Goal: Information Seeking & Learning: Learn about a topic

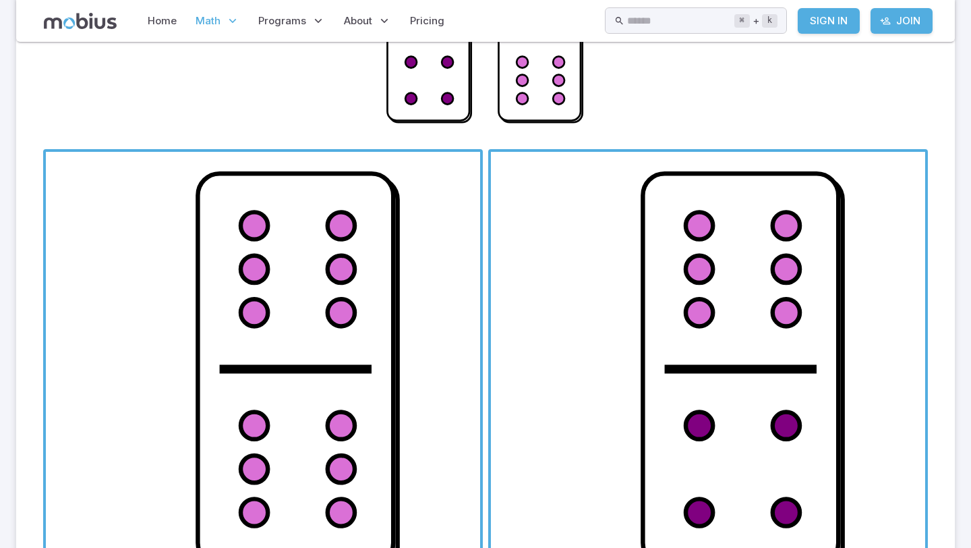
scroll to position [307, 0]
click at [401, 357] on span "button" at bounding box center [263, 368] width 434 height 434
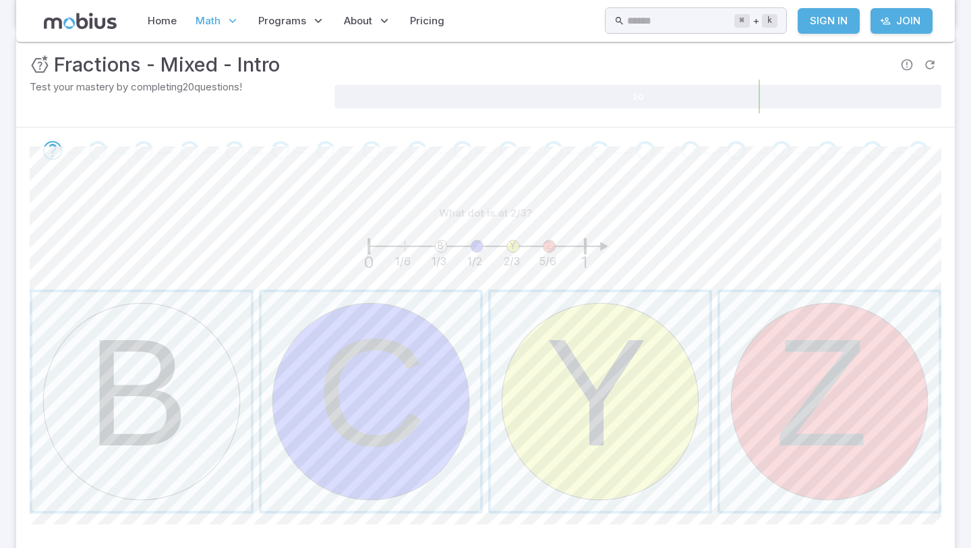
scroll to position [194, 0]
click at [607, 330] on span "button" at bounding box center [600, 402] width 218 height 218
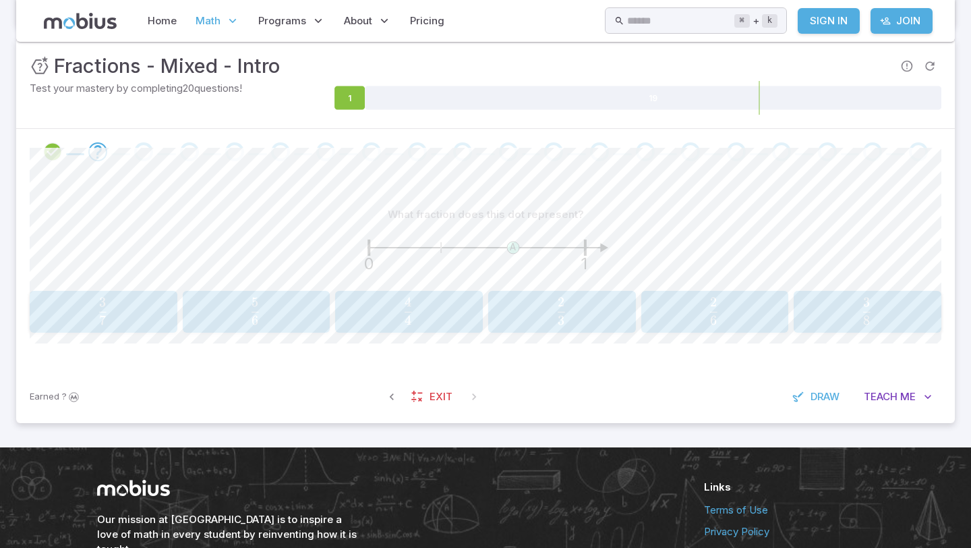
click at [556, 306] on span "3 2 ​" at bounding box center [561, 311] width 10 height 16
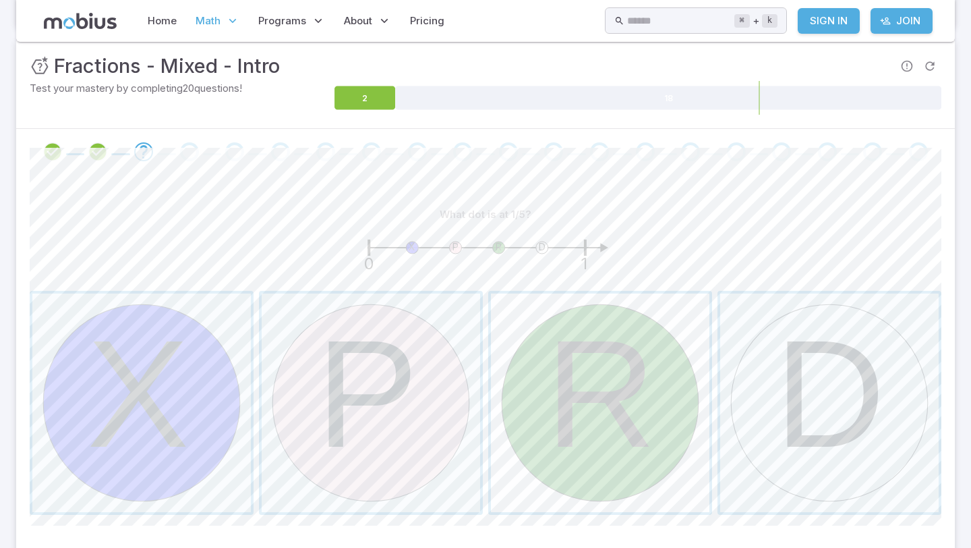
click at [583, 413] on span "button" at bounding box center [600, 402] width 218 height 218
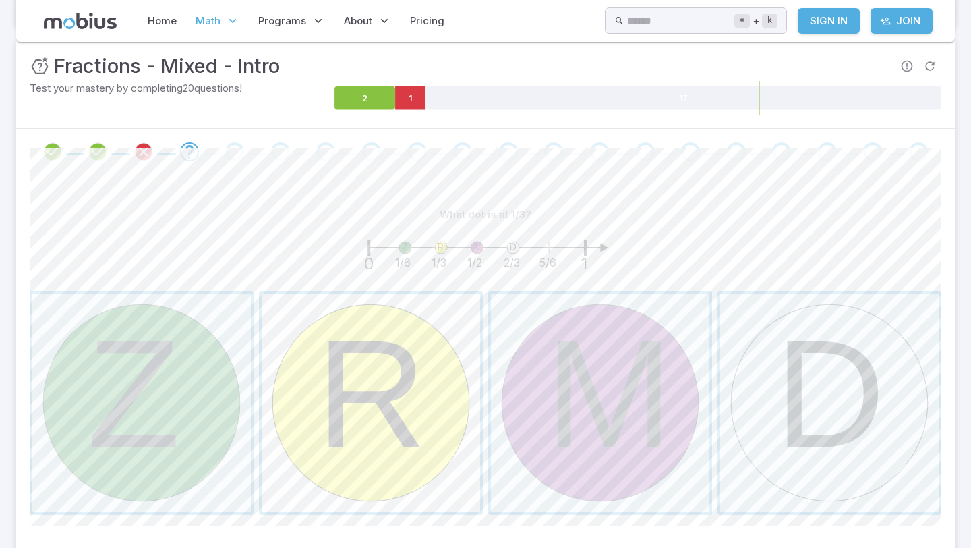
click at [402, 364] on span "button" at bounding box center [371, 402] width 218 height 218
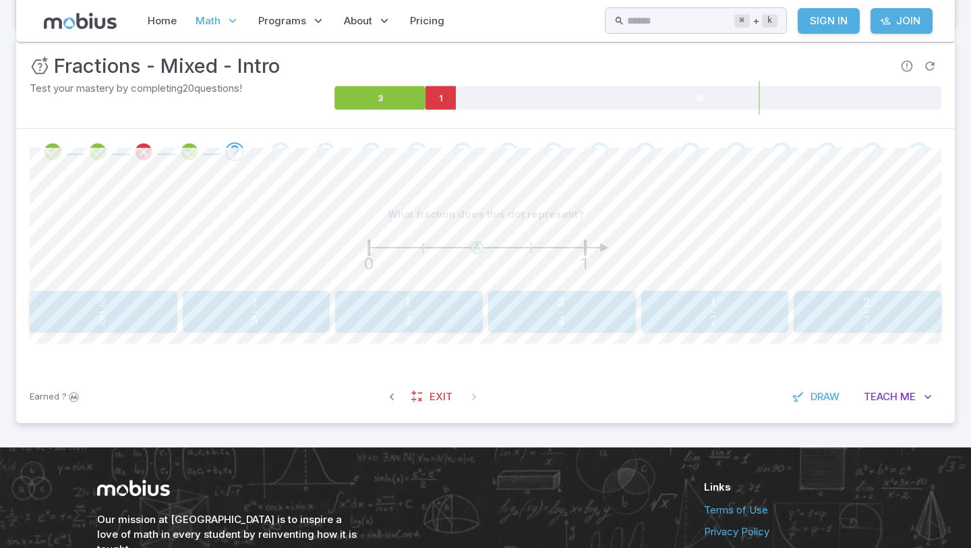
click at [435, 324] on span "2 1 ​" at bounding box center [408, 310] width 129 height 27
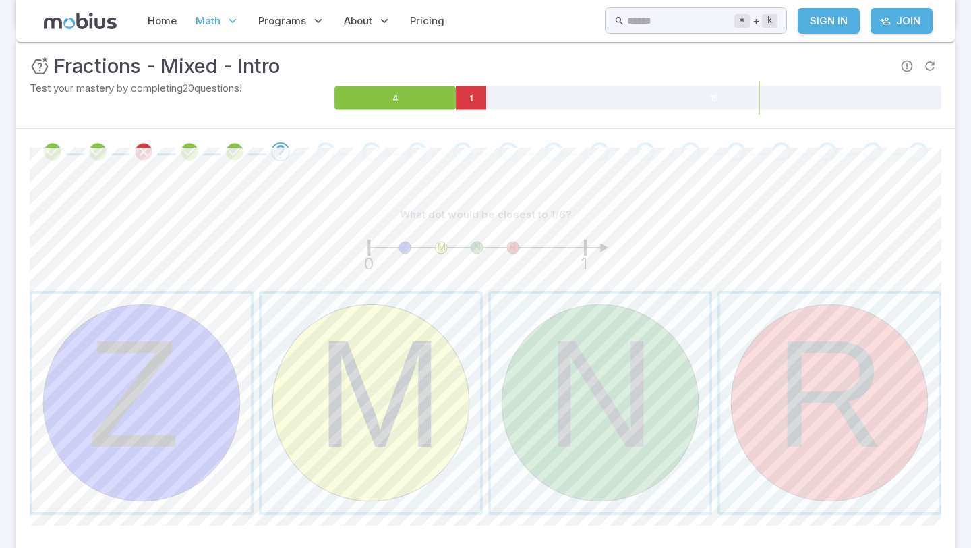
click at [206, 395] on span "button" at bounding box center [141, 402] width 218 height 218
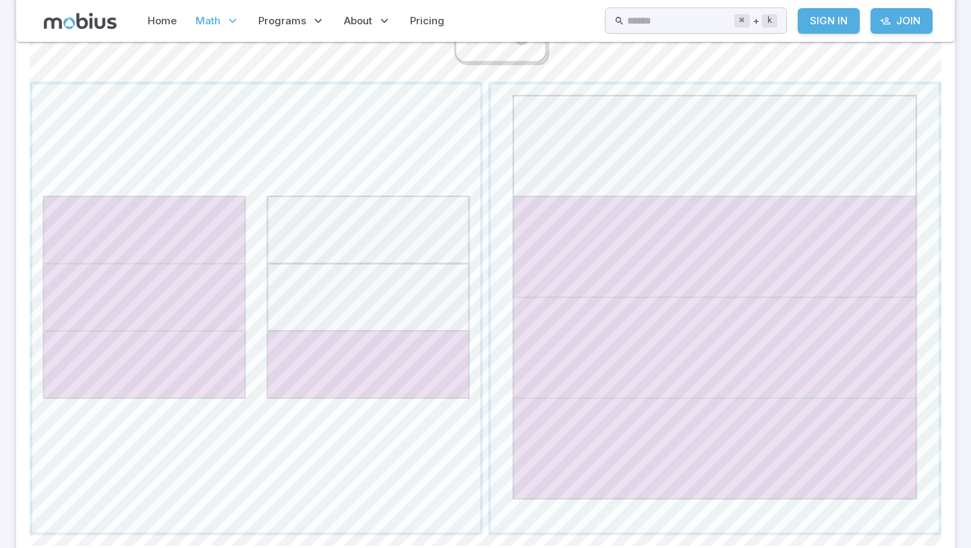
scroll to position [557, 0]
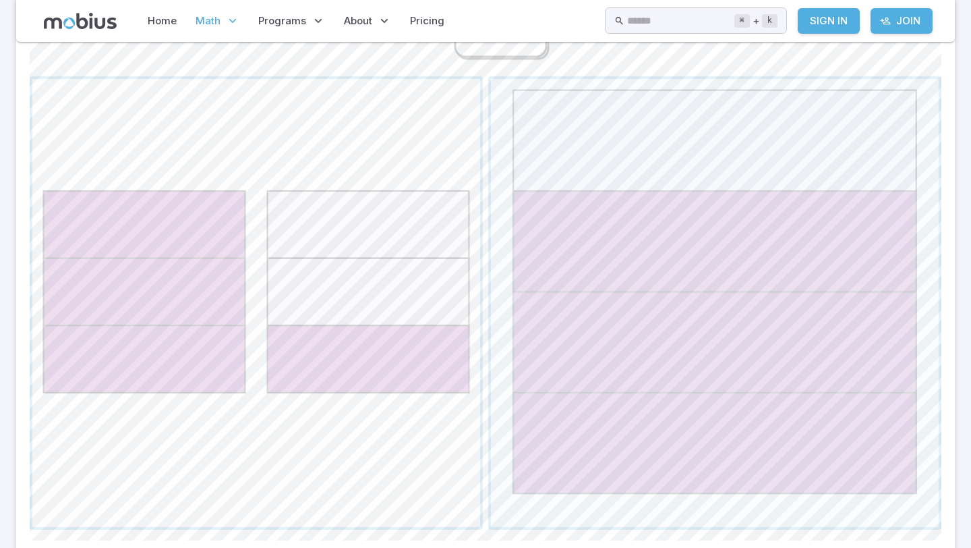
click at [447, 313] on span "button" at bounding box center [256, 303] width 448 height 448
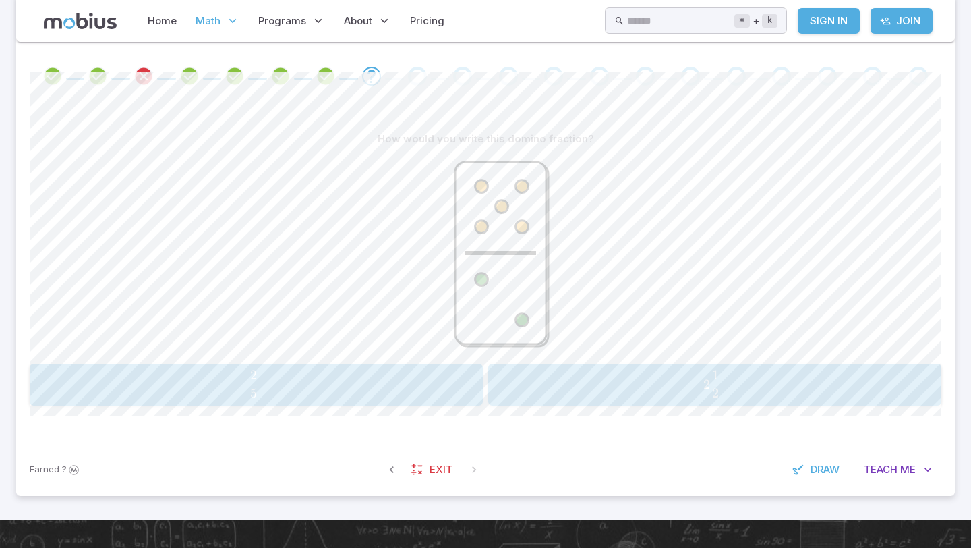
scroll to position [273, 0]
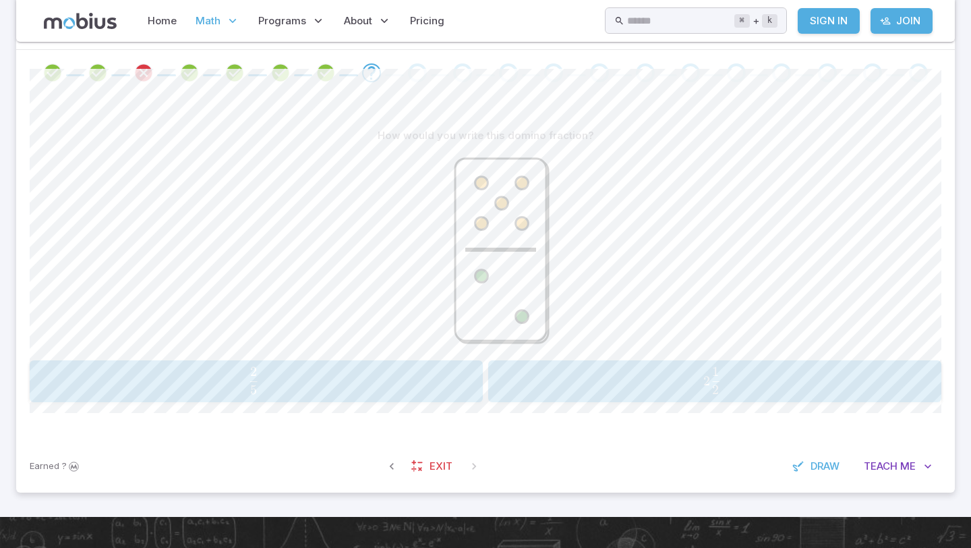
click at [370, 393] on span "5 2 ​" at bounding box center [253, 380] width 413 height 27
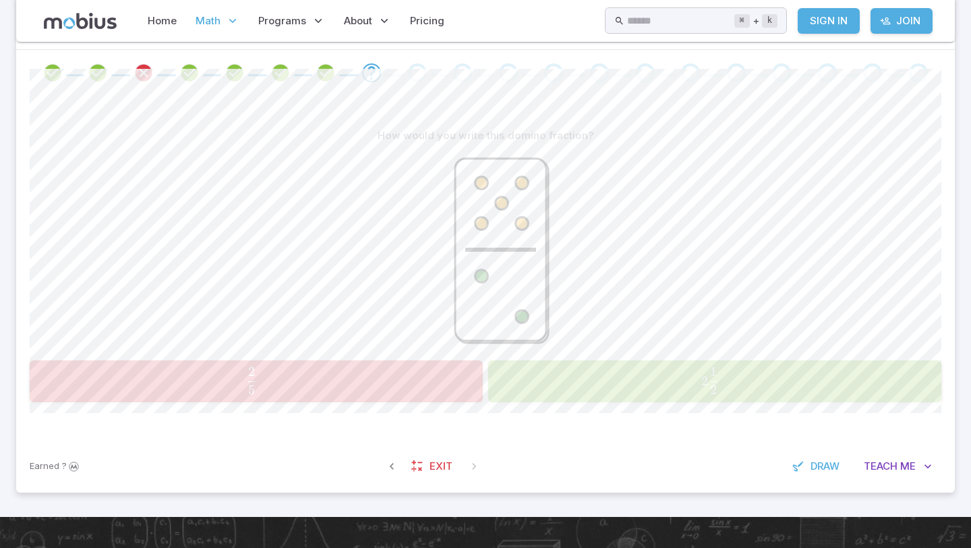
click at [577, 383] on span "2 2 1 ​" at bounding box center [710, 380] width 417 height 27
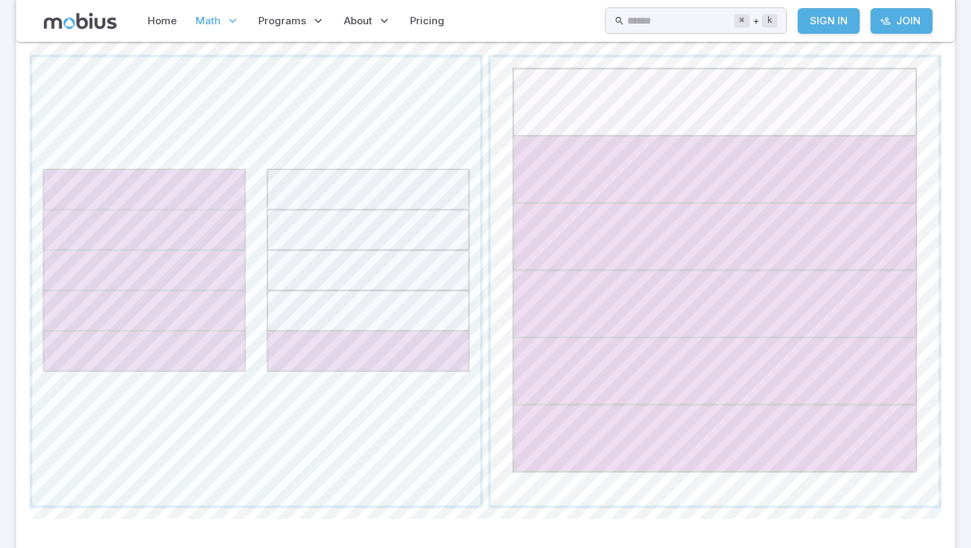
scroll to position [583, 0]
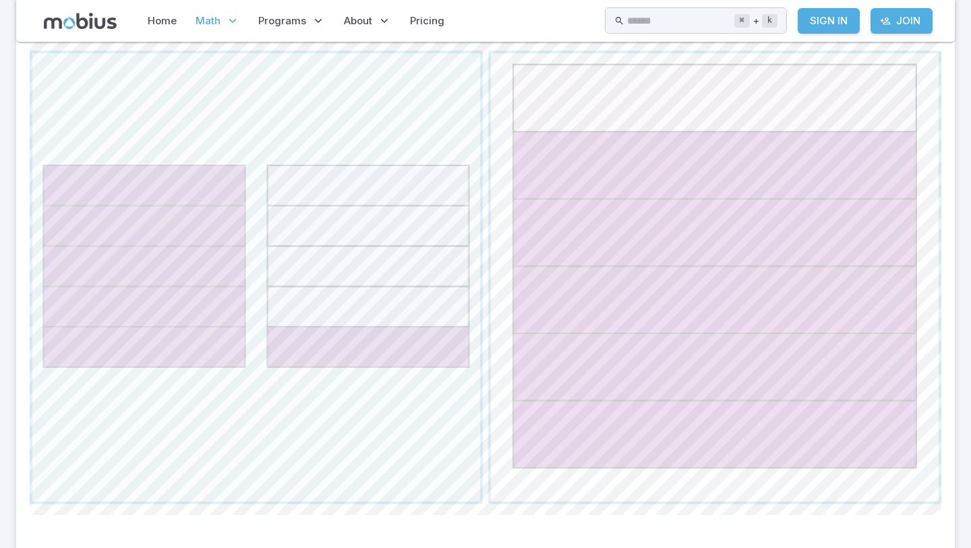
click at [588, 320] on span "button" at bounding box center [715, 277] width 448 height 448
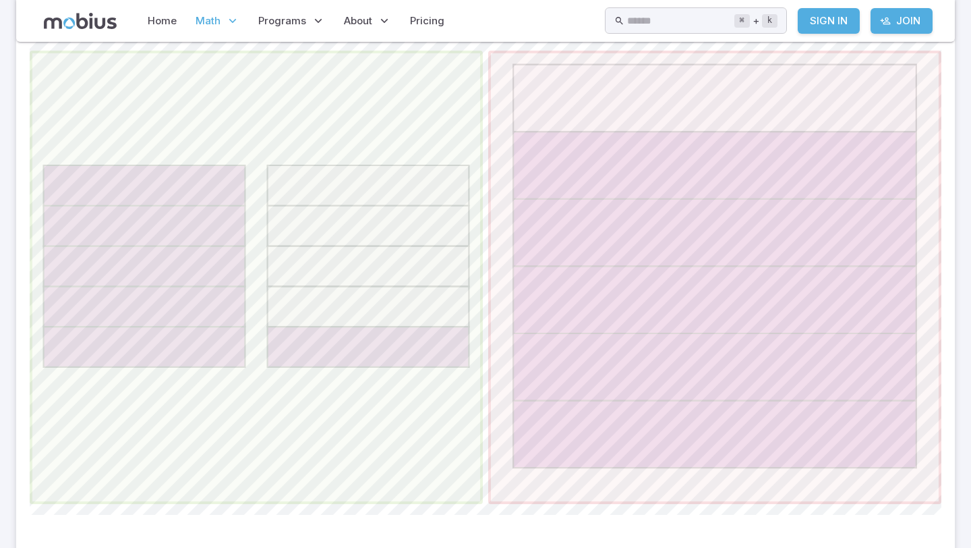
click at [383, 296] on span "button" at bounding box center [256, 277] width 448 height 448
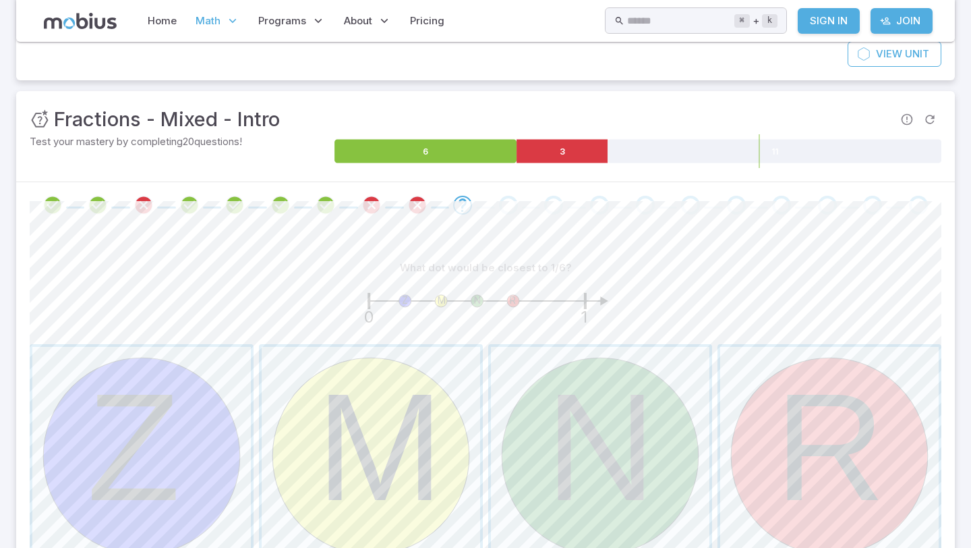
scroll to position [148, 0]
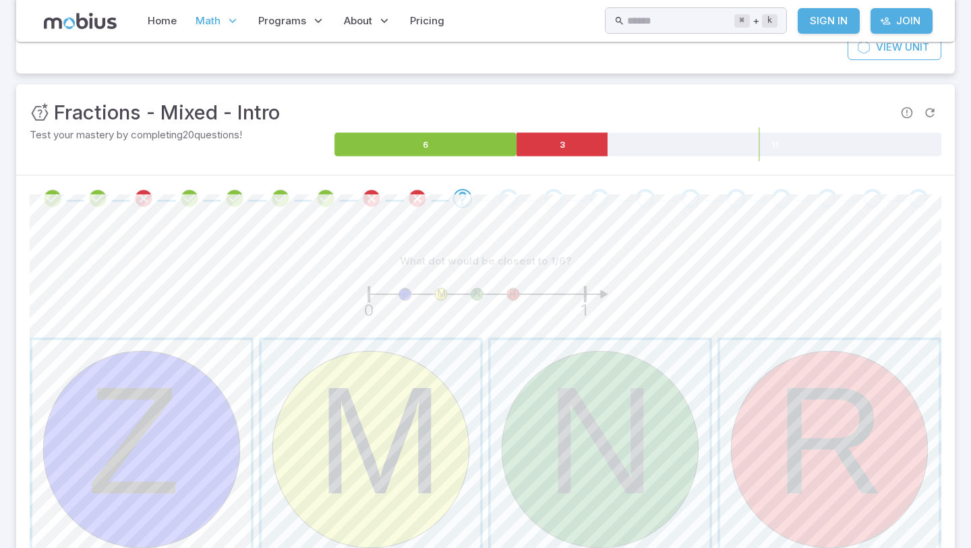
click at [218, 398] on span "button" at bounding box center [141, 449] width 218 height 218
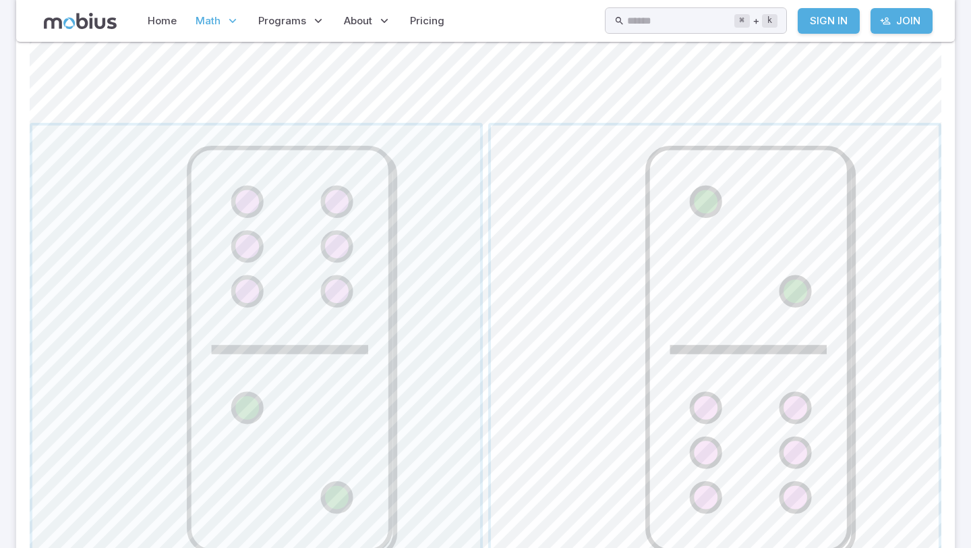
scroll to position [514, 0]
click at [770, 282] on span "button" at bounding box center [715, 346] width 448 height 448
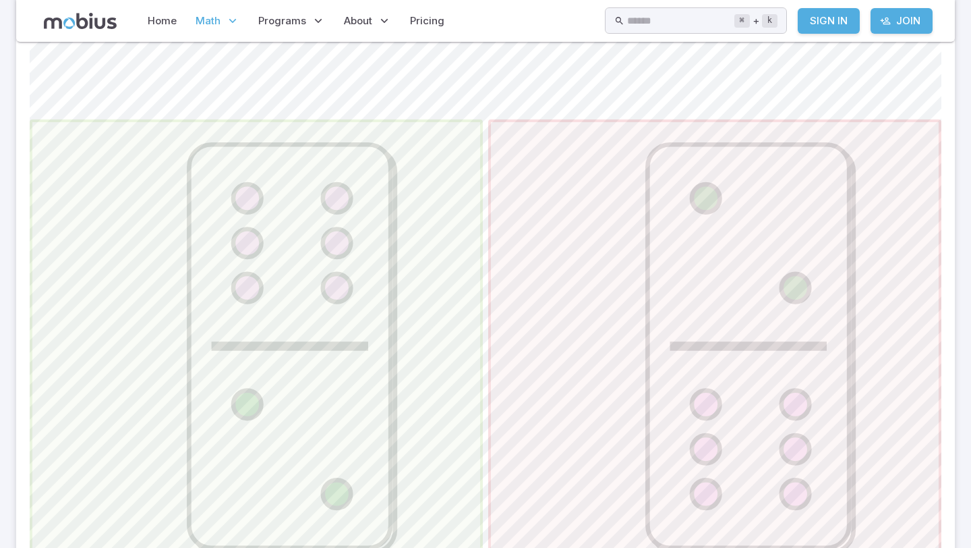
click at [237, 283] on span "button" at bounding box center [256, 346] width 448 height 448
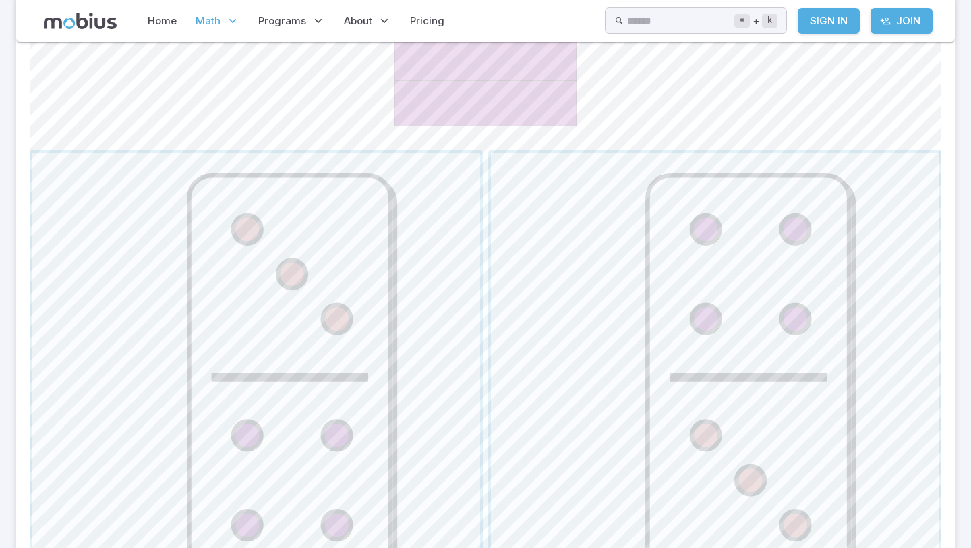
scroll to position [501, 0]
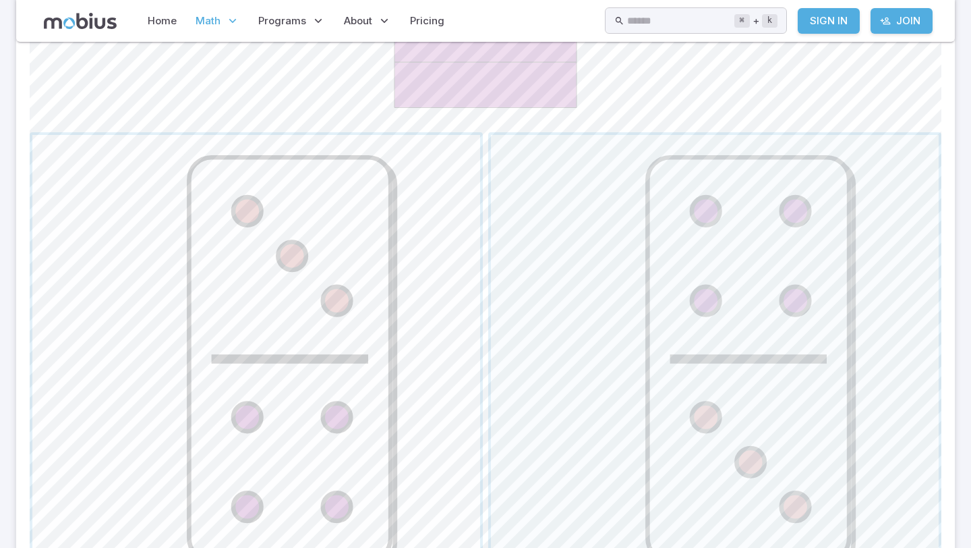
click at [349, 334] on span "button" at bounding box center [256, 359] width 448 height 448
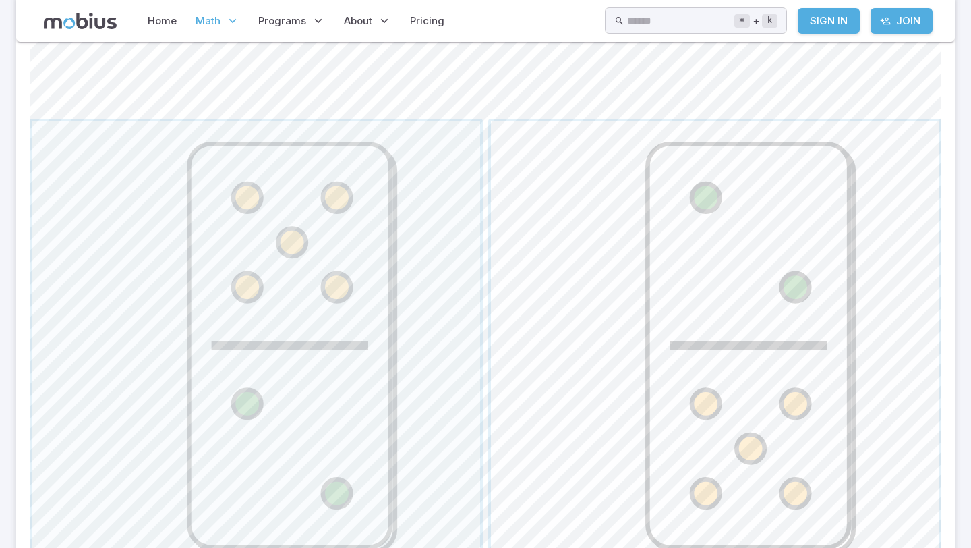
scroll to position [517, 0]
click at [258, 202] on span "button" at bounding box center [256, 343] width 448 height 448
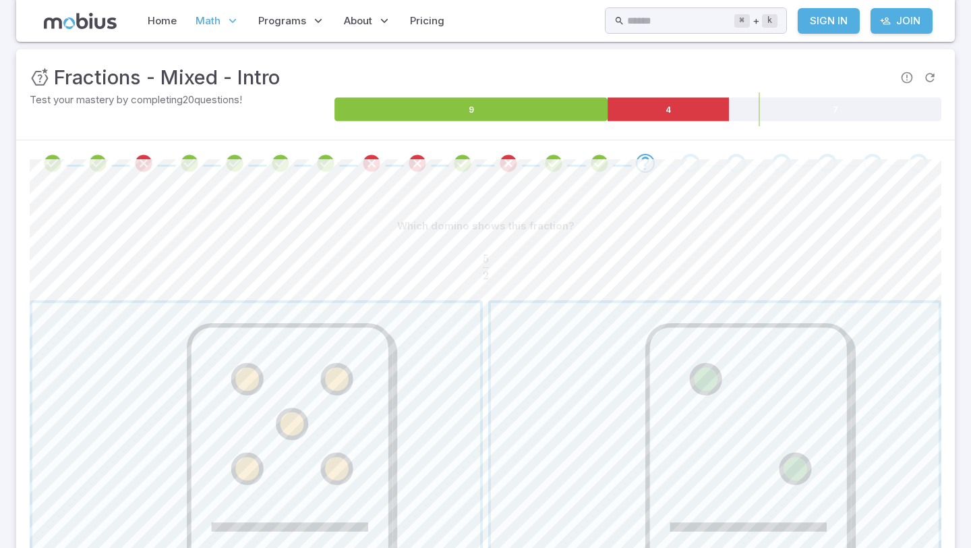
scroll to position [185, 0]
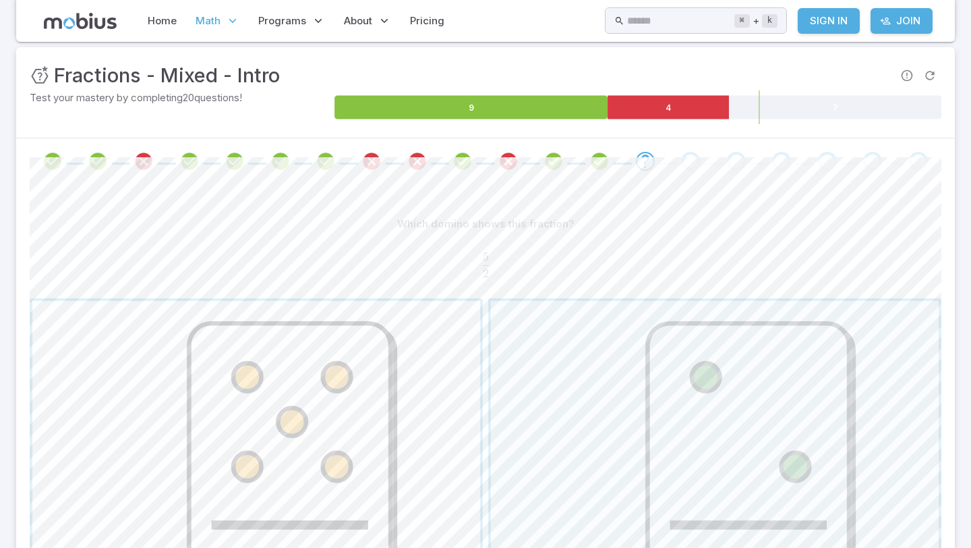
click at [231, 398] on span "button" at bounding box center [256, 525] width 448 height 448
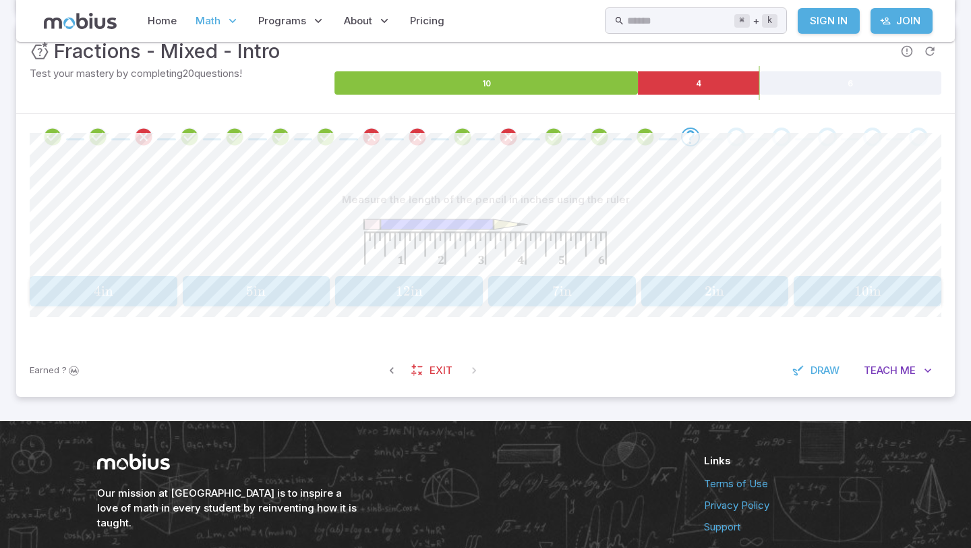
scroll to position [212, 0]
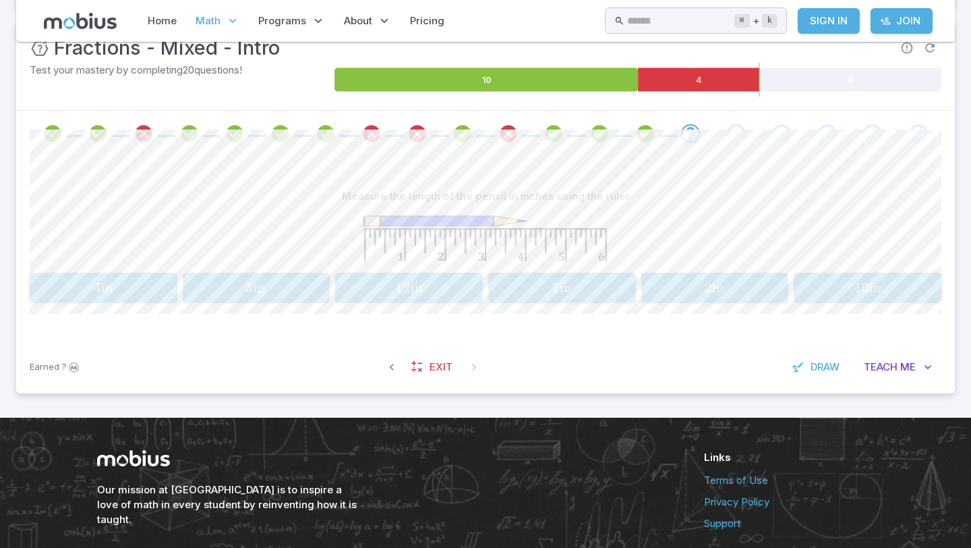
click at [141, 289] on span "4 in" at bounding box center [103, 287] width 139 height 17
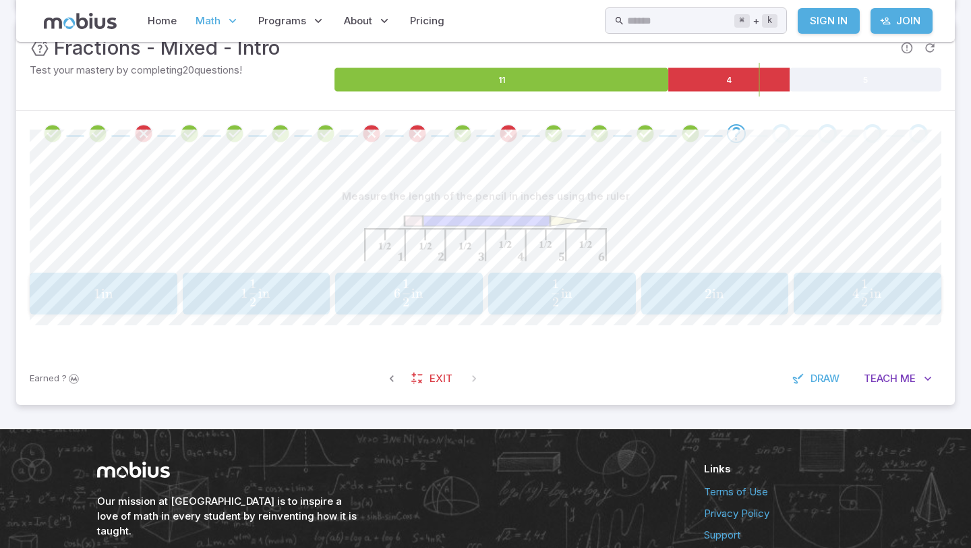
click at [864, 295] on span "2" at bounding box center [864, 302] width 7 height 16
click at [891, 297] on span "2 2 1 ​ in" at bounding box center [866, 292] width 130 height 27
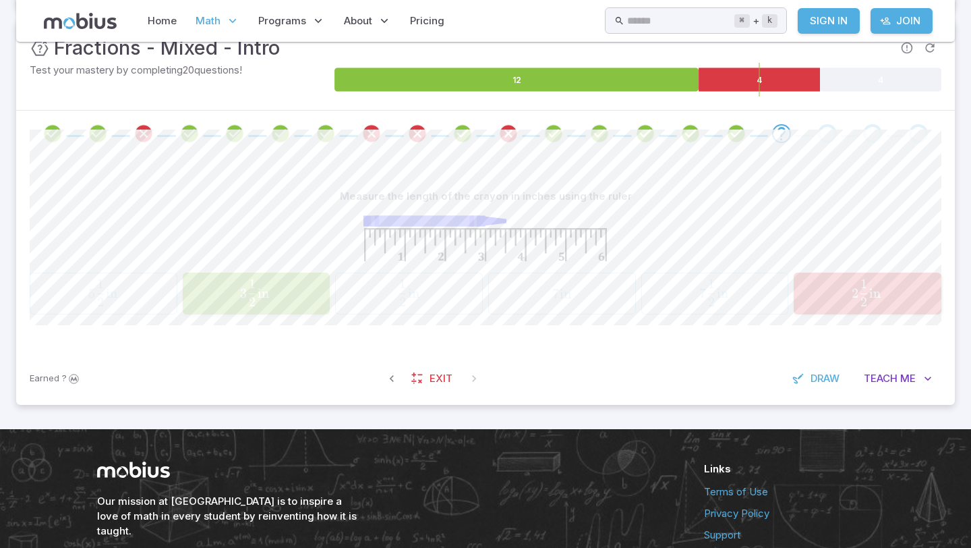
click at [249, 289] on span "1" at bounding box center [252, 284] width 7 height 16
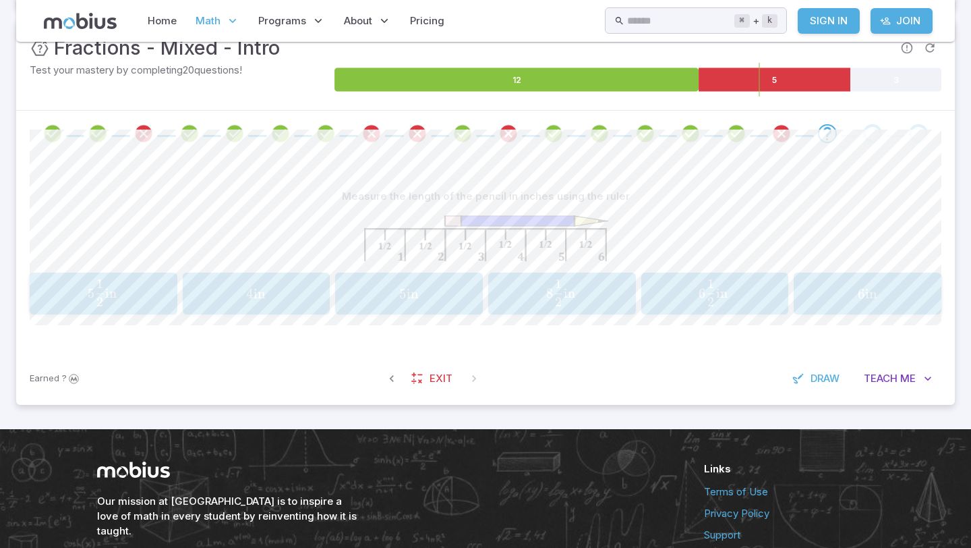
click at [304, 280] on div "4 in 4\text{ in} 4 in" at bounding box center [256, 293] width 139 height 31
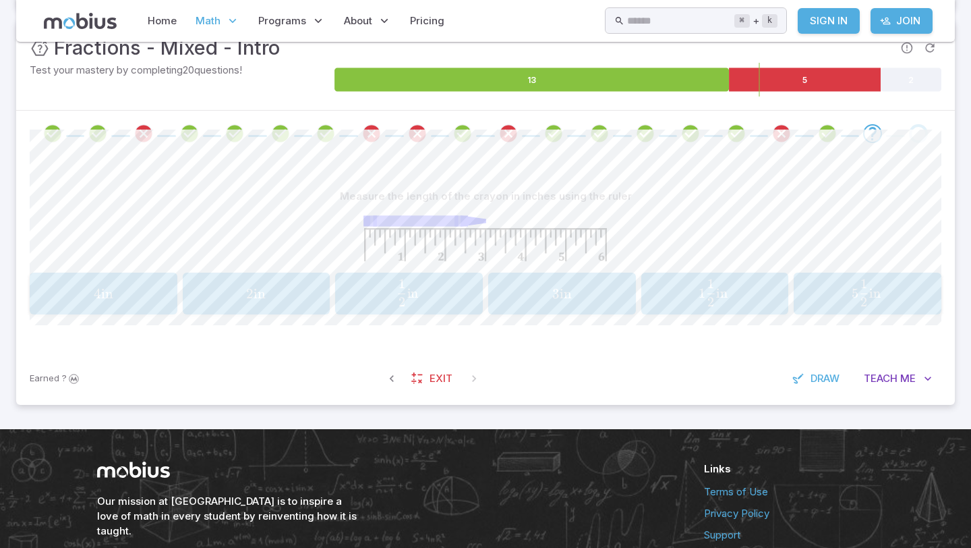
click at [521, 296] on span "3 in" at bounding box center [561, 293] width 139 height 17
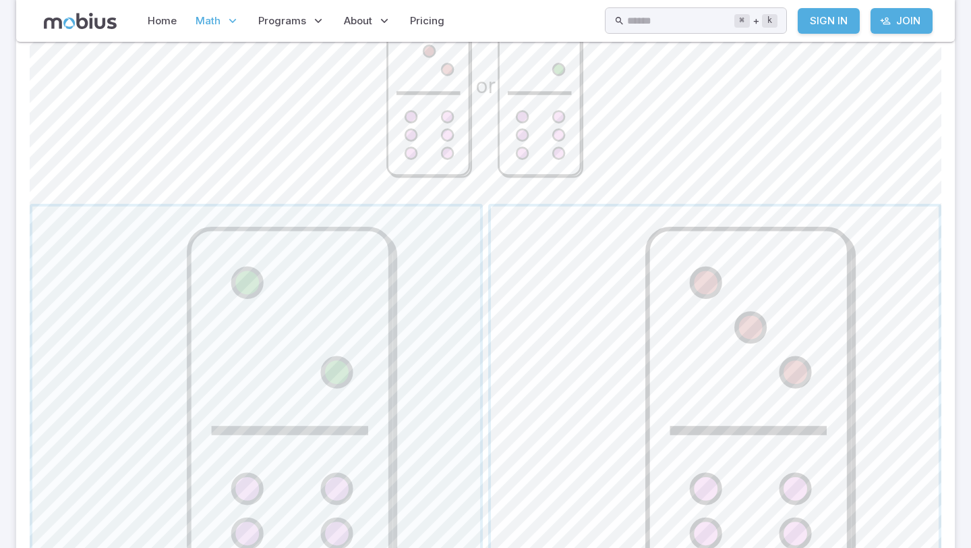
scroll to position [444, 0]
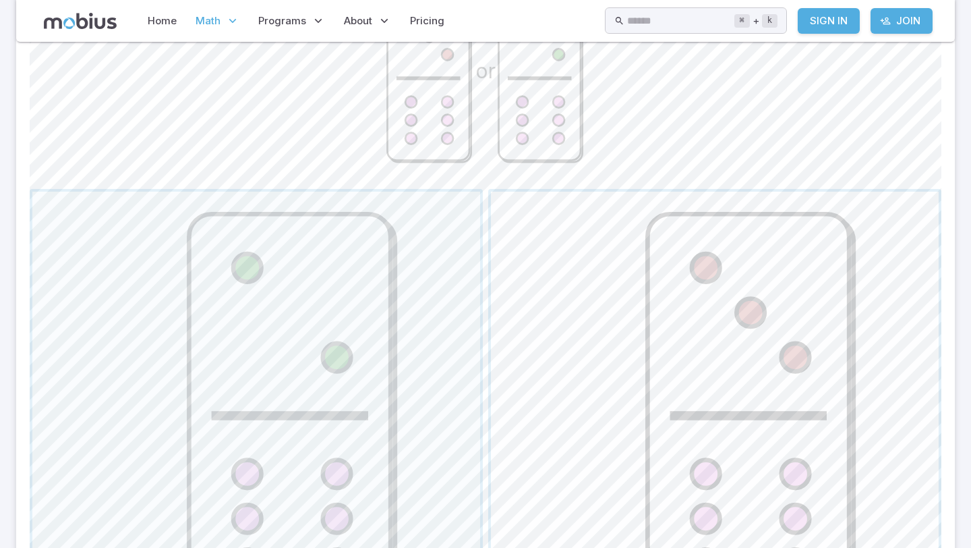
click at [711, 346] on span "button" at bounding box center [715, 415] width 448 height 448
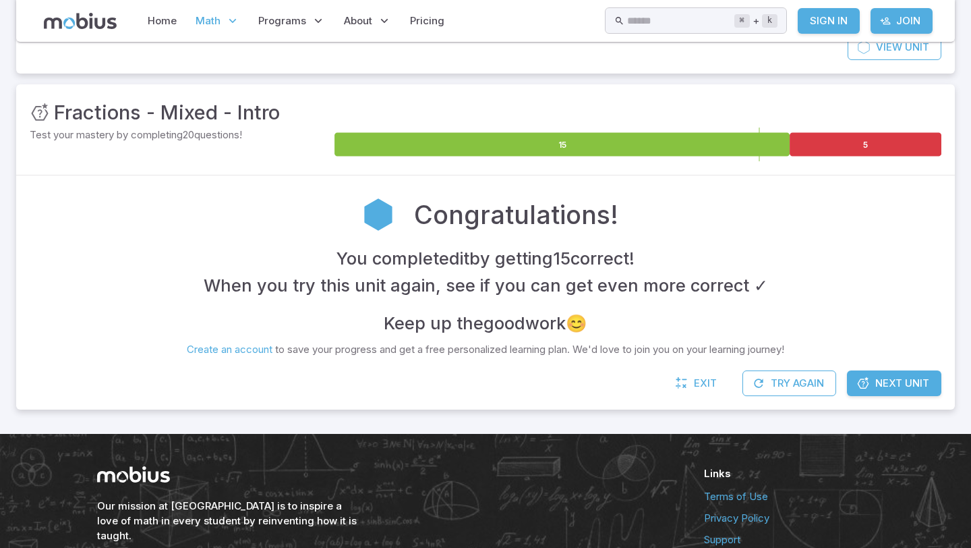
scroll to position [150, 0]
